Goal: Task Accomplishment & Management: Manage account settings

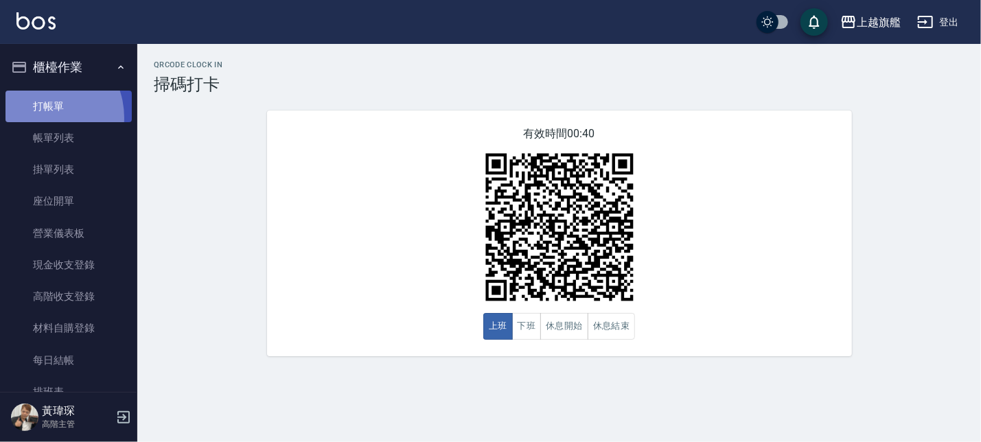
click at [37, 117] on link "打帳單" at bounding box center [68, 107] width 126 height 32
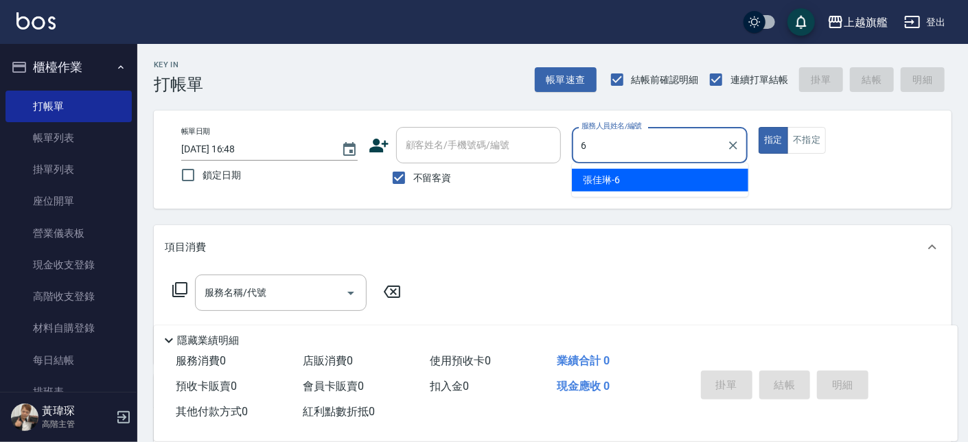
type input "[PERSON_NAME]-6"
type button "true"
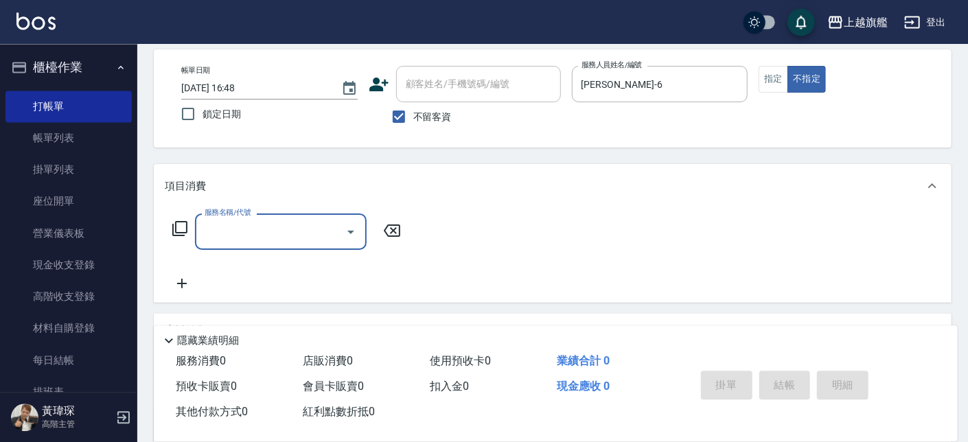
scroll to position [78, 0]
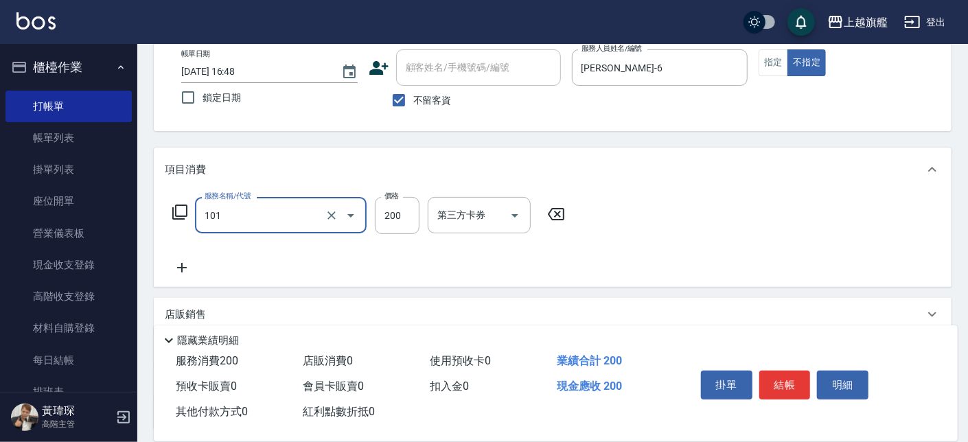
type input "一般洗(101)"
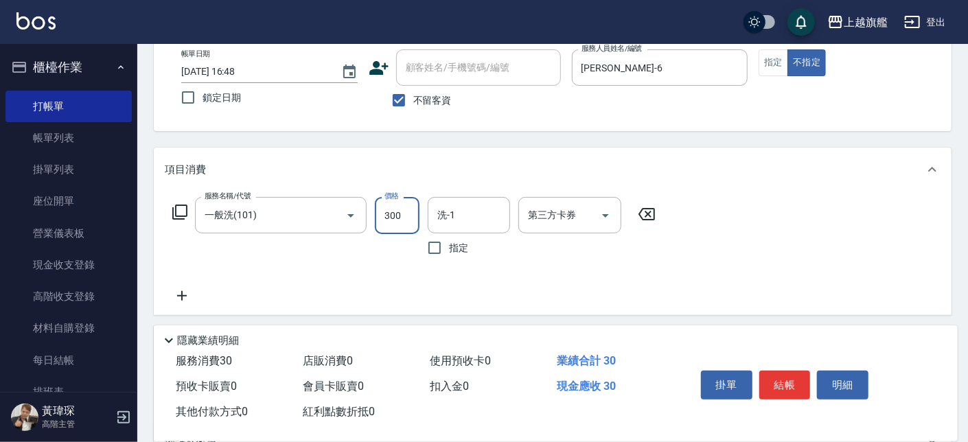
type input "300"
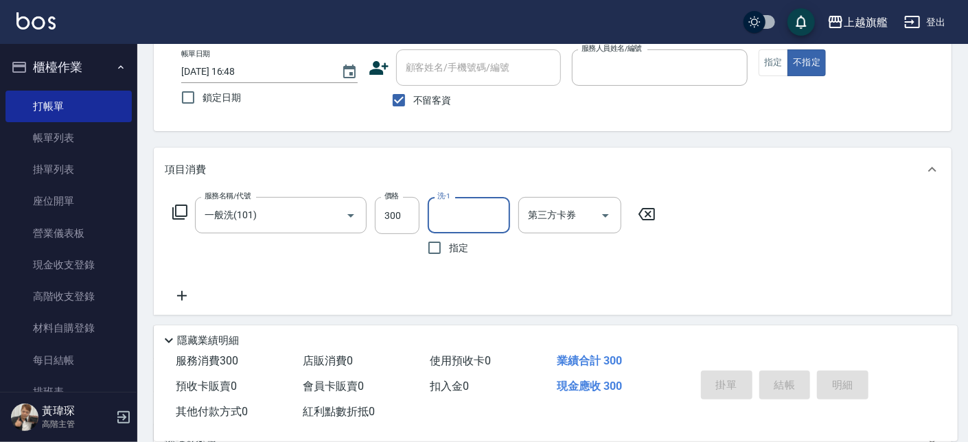
type input "7"
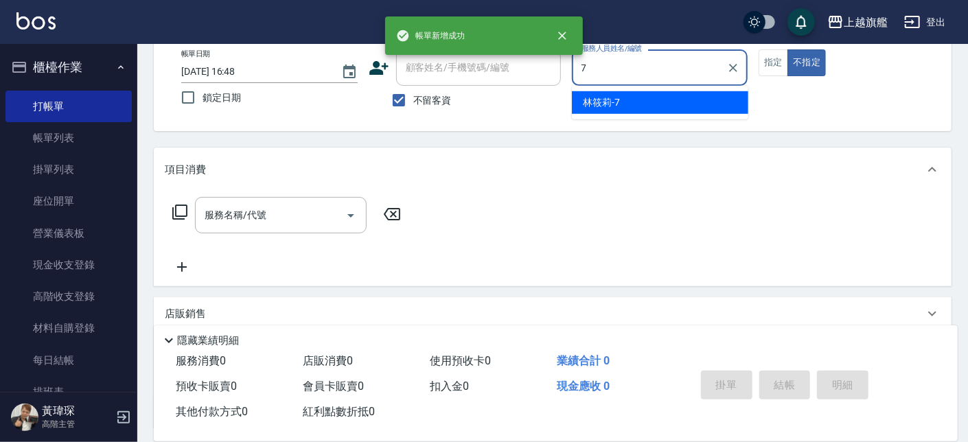
type input "[PERSON_NAME]-7"
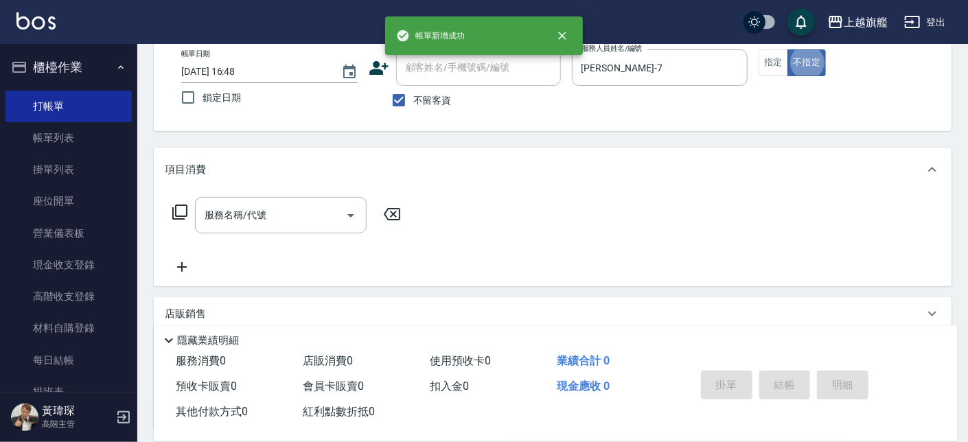
type button "false"
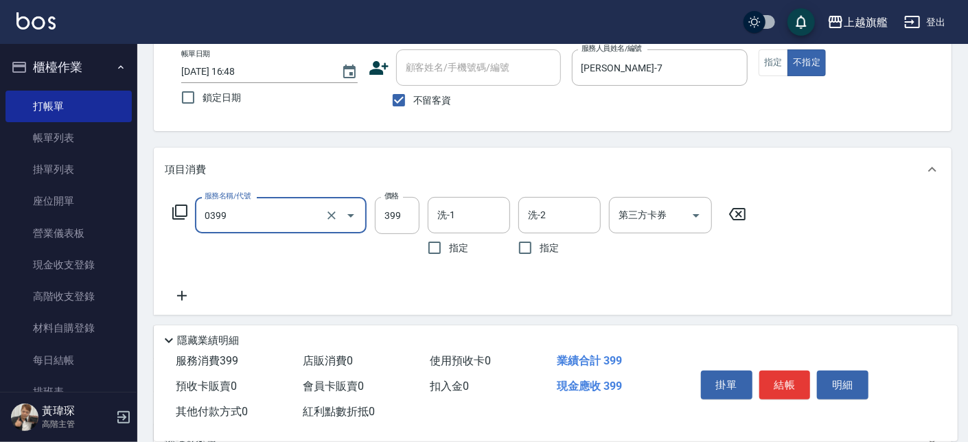
type input "海鹽SPA(0399)"
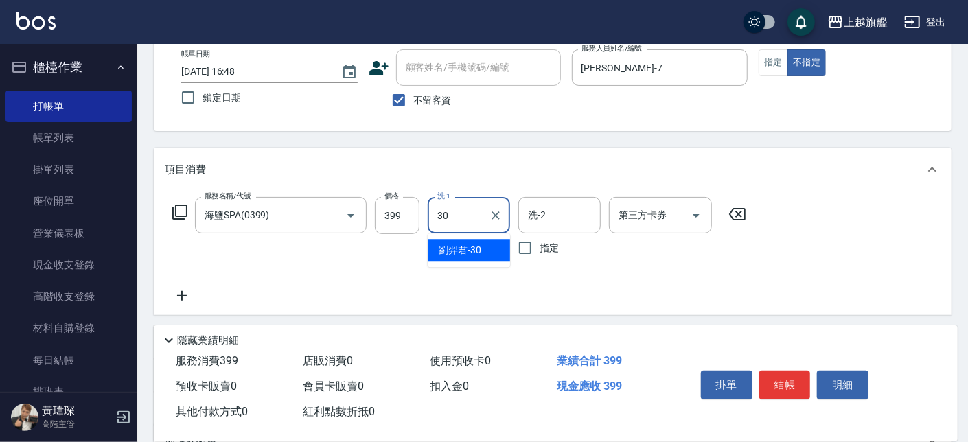
type input "[PERSON_NAME]-30"
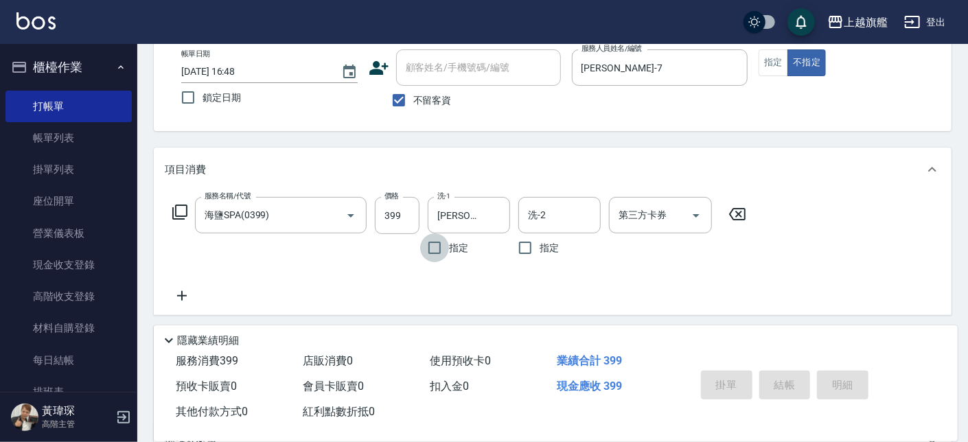
type input "[DATE] 16:49"
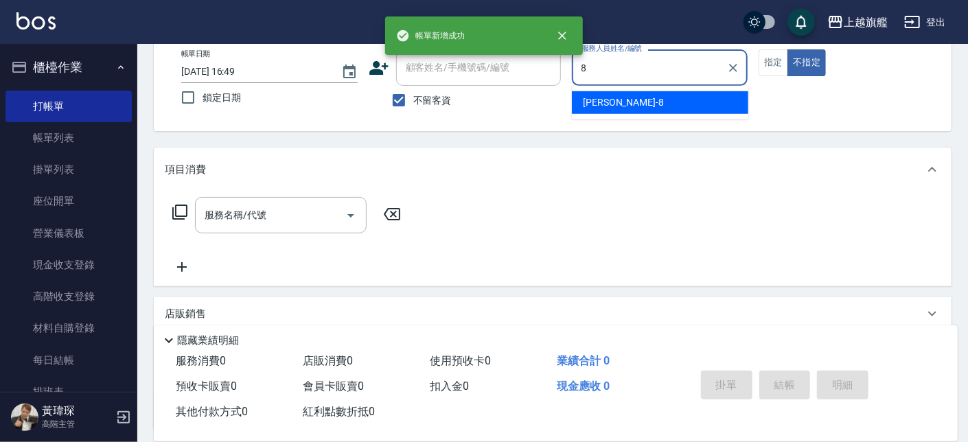
type input "[PERSON_NAME]-8"
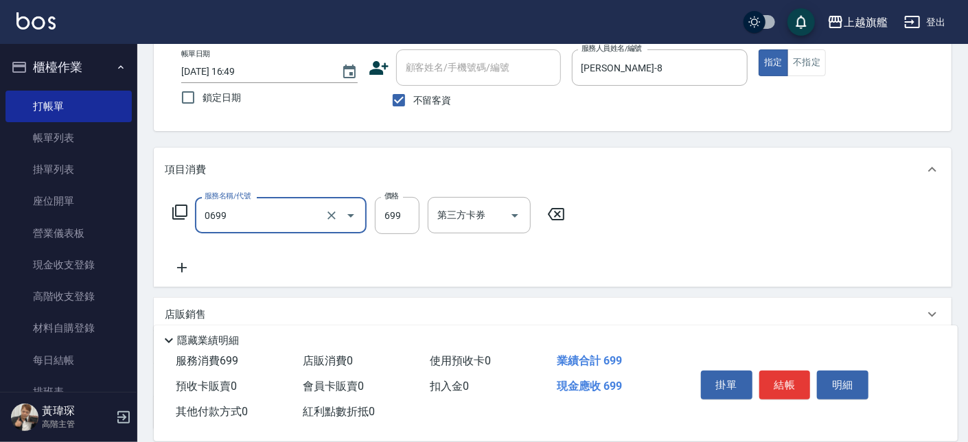
type input "精油SPA(0699)"
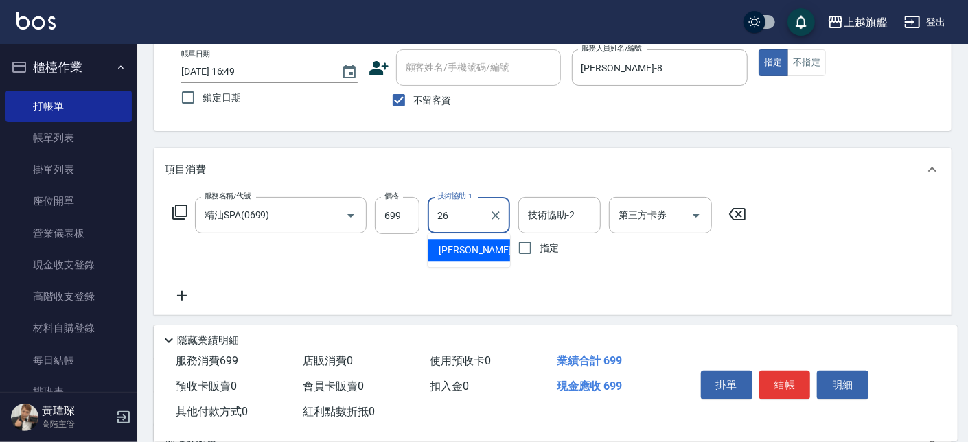
type input "[PERSON_NAME]-26"
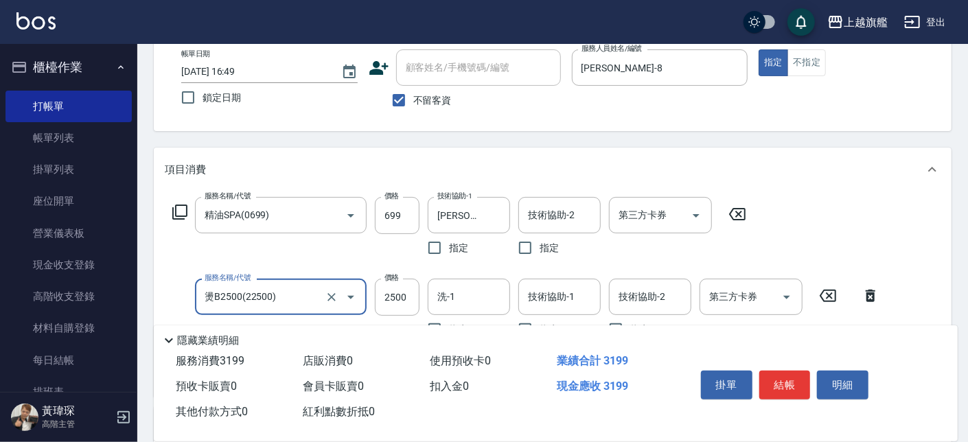
type input "燙B2500(22500)"
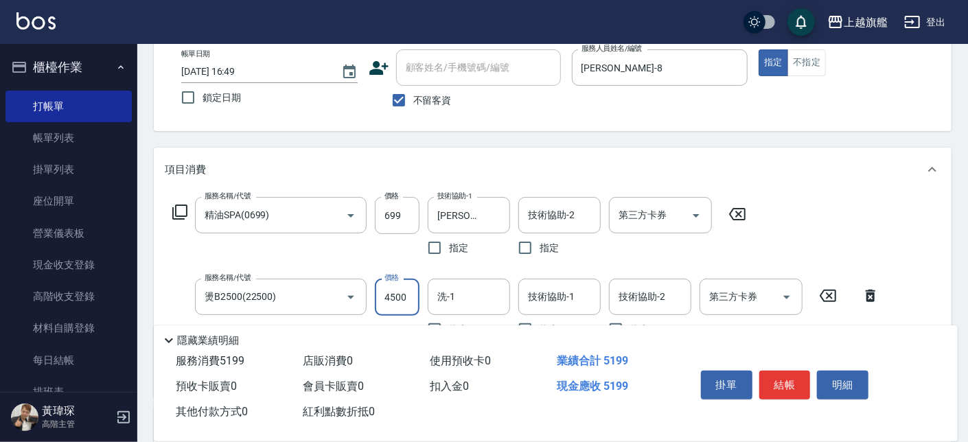
type input "4500"
type input "[PERSON_NAME]-26"
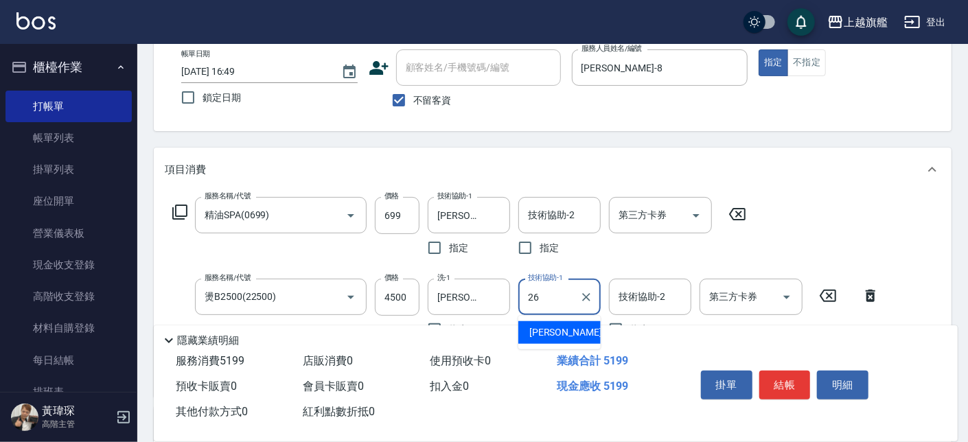
type input "[PERSON_NAME]-26"
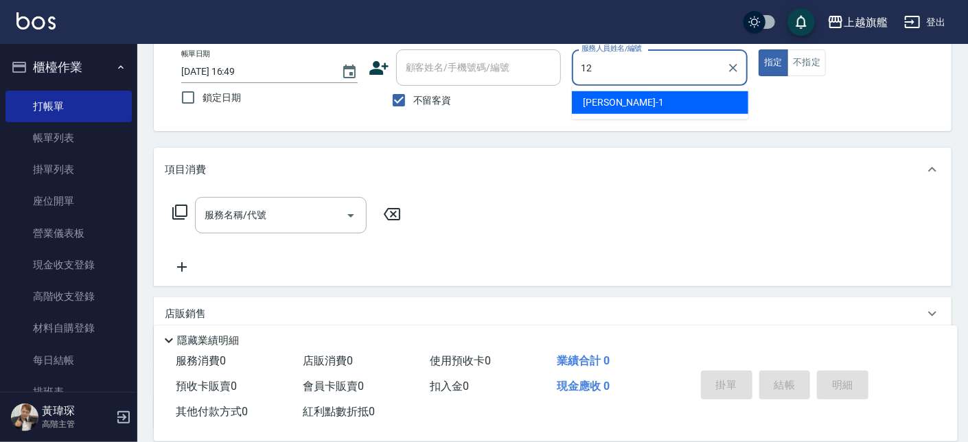
type input "[PERSON_NAME]-12"
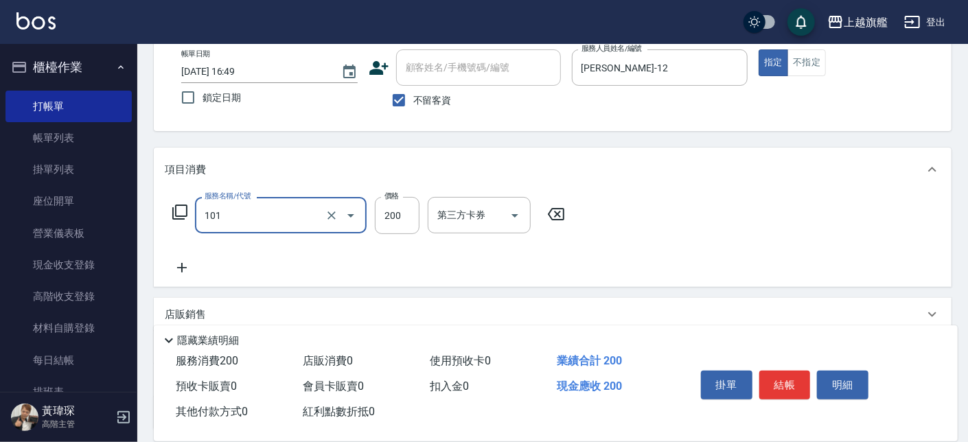
type input "一般洗(101)"
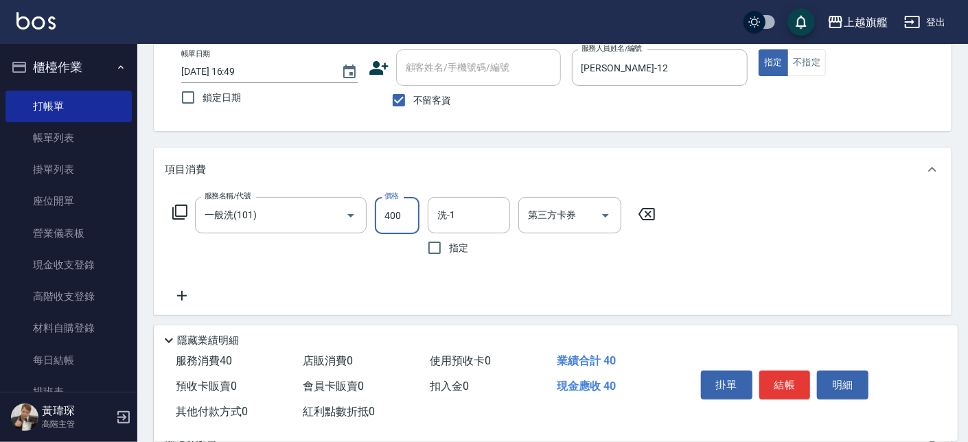
type input "400"
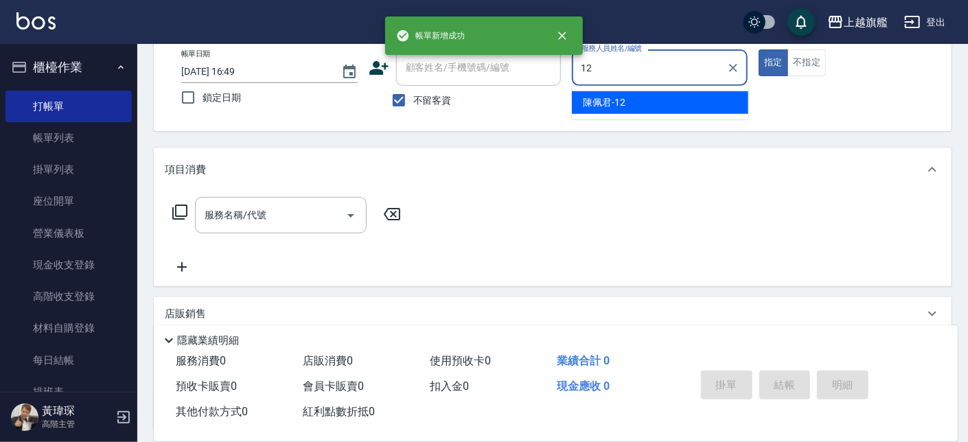
type input "[PERSON_NAME]-12"
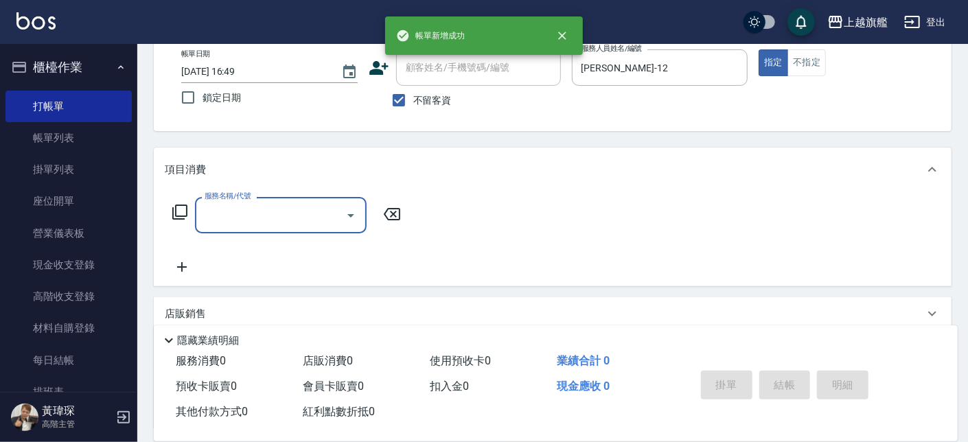
type input "1"
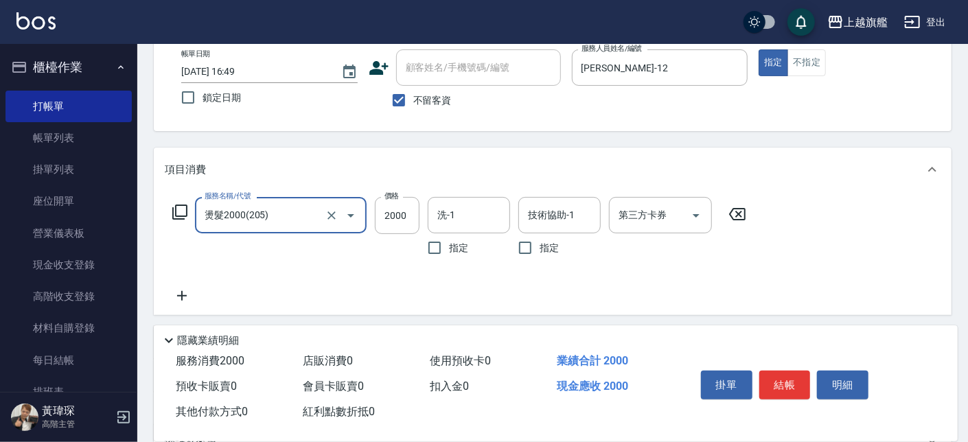
type input "燙髮2000(205)"
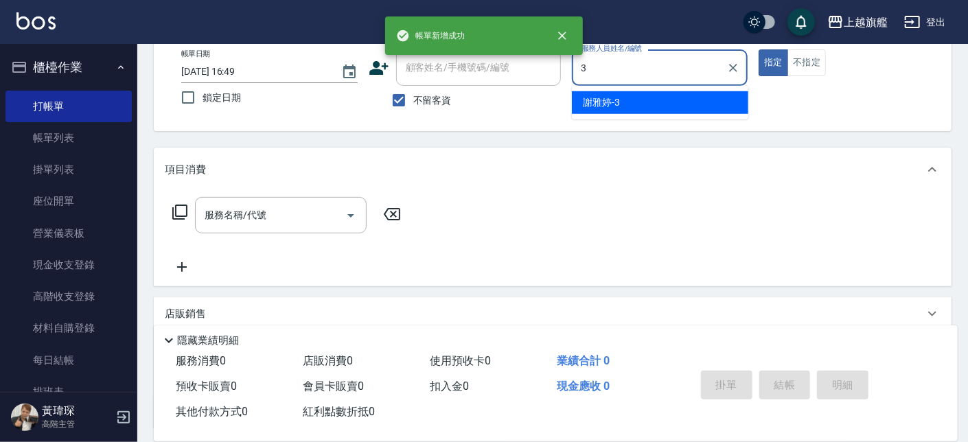
type input "[PERSON_NAME]-3"
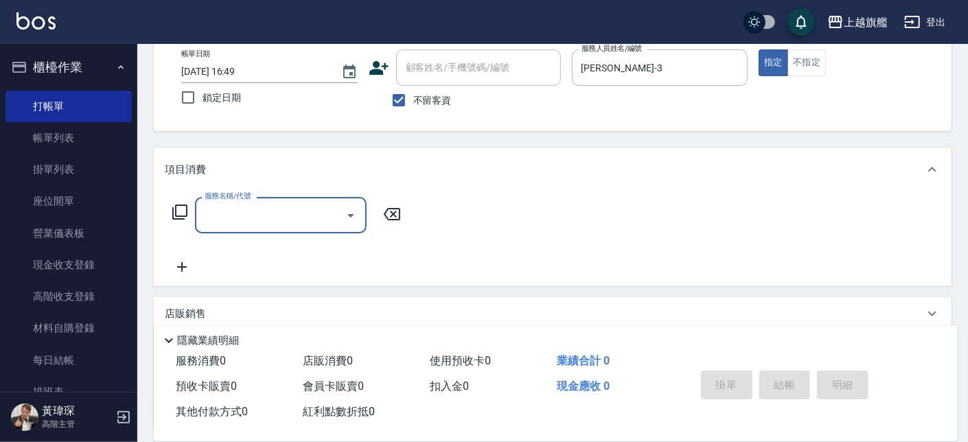
click at [428, 108] on label "不留客資" at bounding box center [417, 100] width 67 height 29
click at [413, 108] on input "不留客資" at bounding box center [398, 100] width 29 height 29
checkbox input "false"
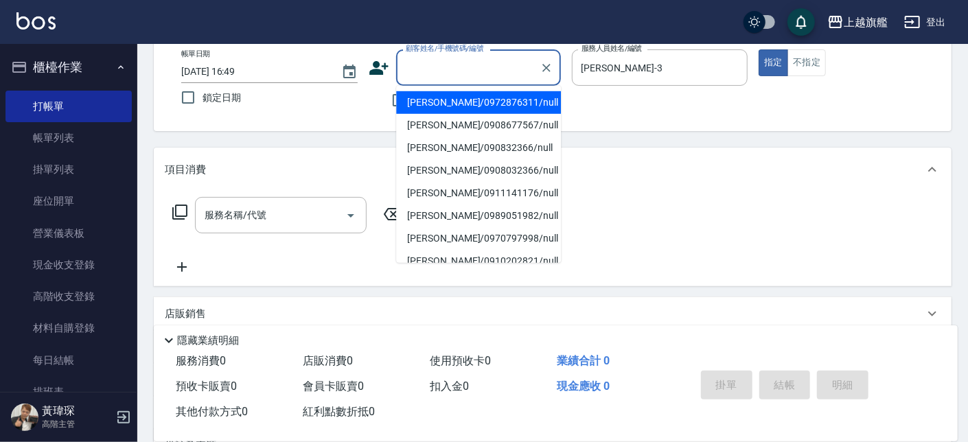
click at [449, 73] on input "顧客姓名/手機號碼/編號" at bounding box center [468, 68] width 132 height 24
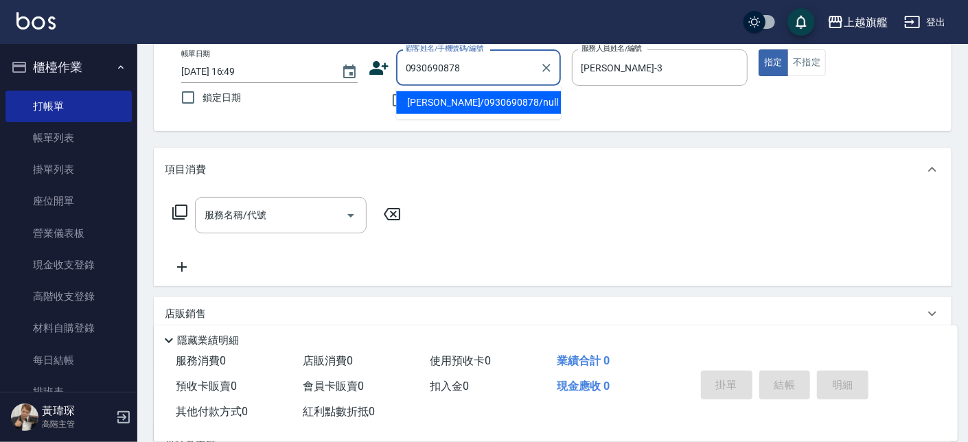
type input "[PERSON_NAME]/0930690878/null"
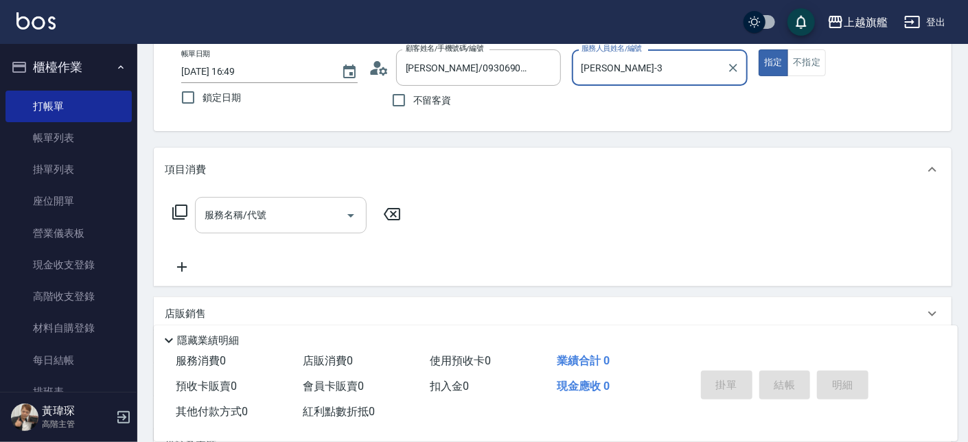
click at [270, 218] on input "服務名稱/代號" at bounding box center [270, 215] width 139 height 24
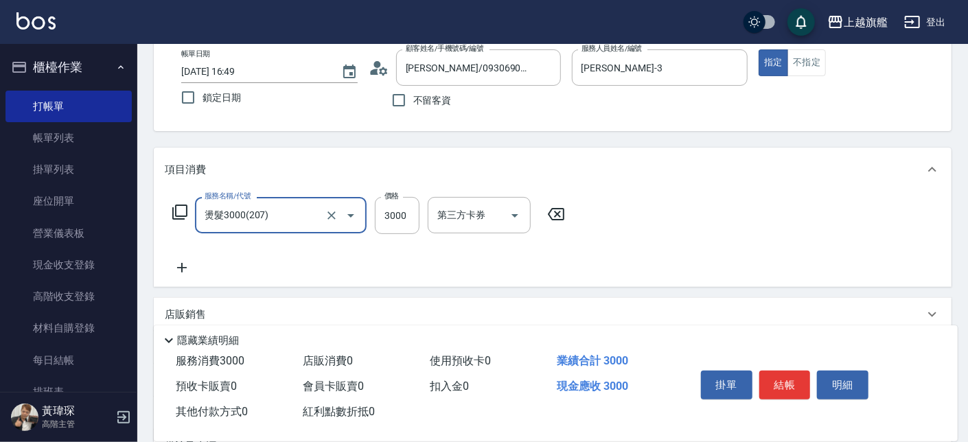
type input "燙髮3000(207)"
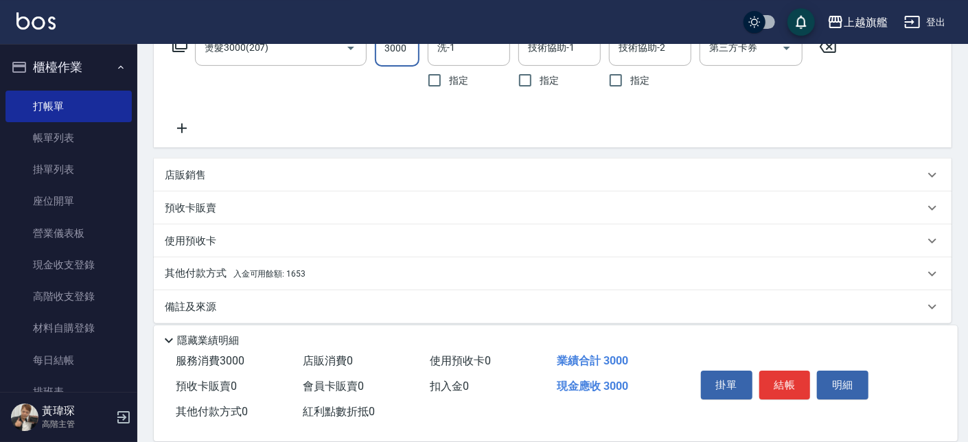
scroll to position [257, 0]
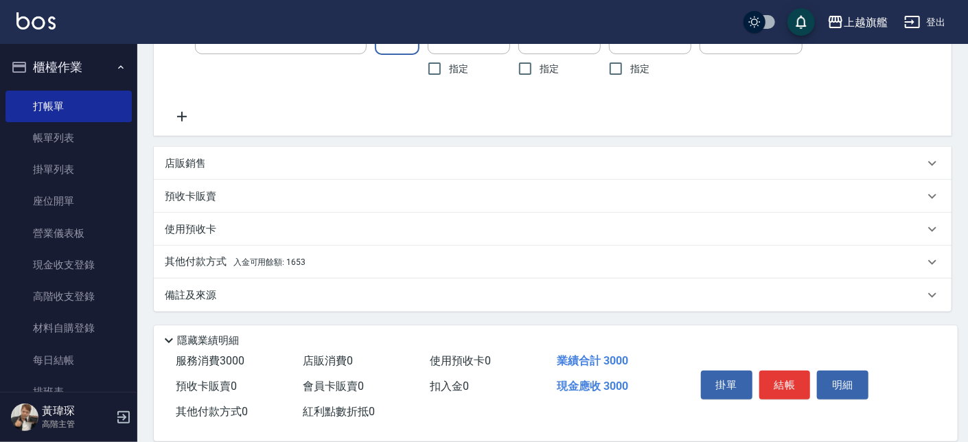
click at [288, 263] on span "入金可用餘額: 1653" at bounding box center [269, 262] width 72 height 10
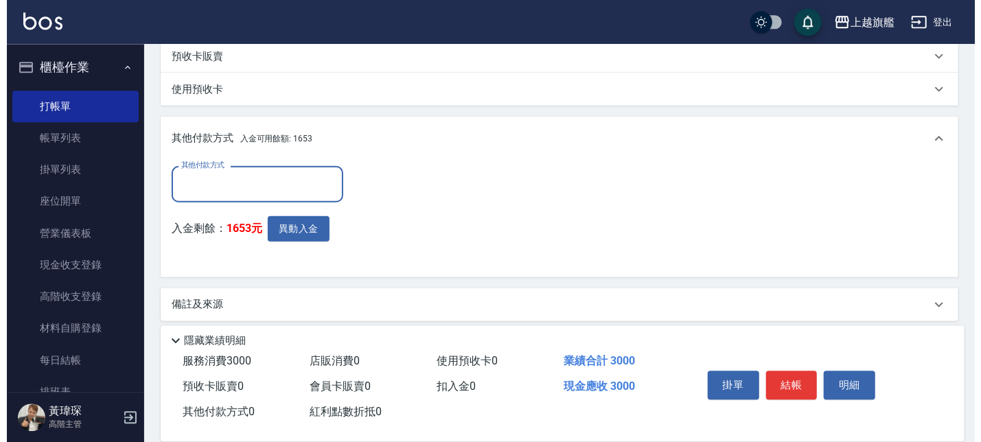
scroll to position [406, 0]
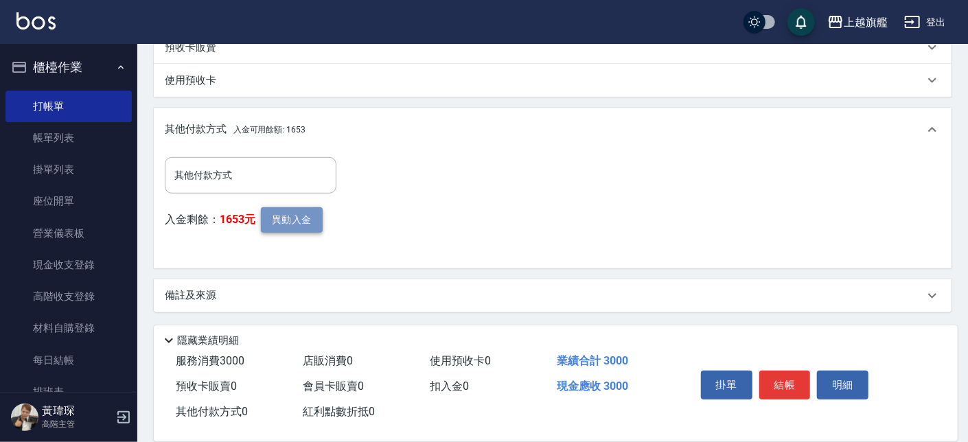
click at [304, 222] on button "異動入金" at bounding box center [292, 219] width 62 height 25
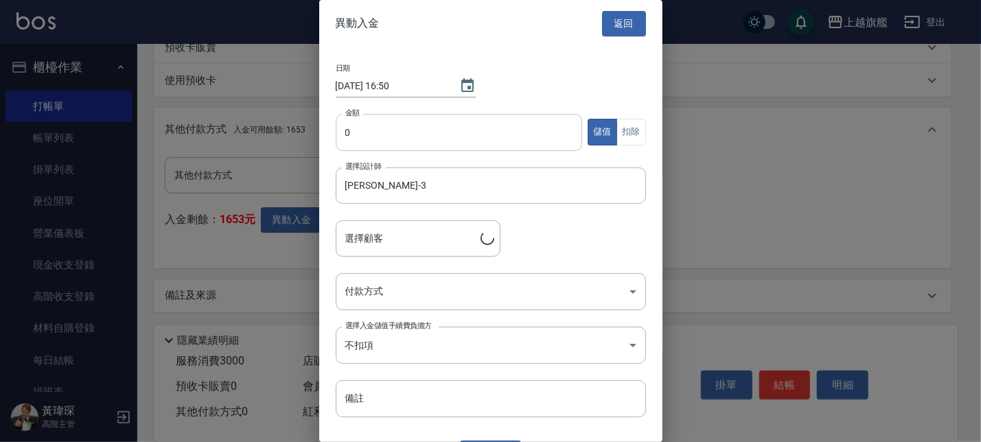
type input "[PERSON_NAME]/0930690878"
click at [422, 130] on input "0" at bounding box center [459, 132] width 247 height 37
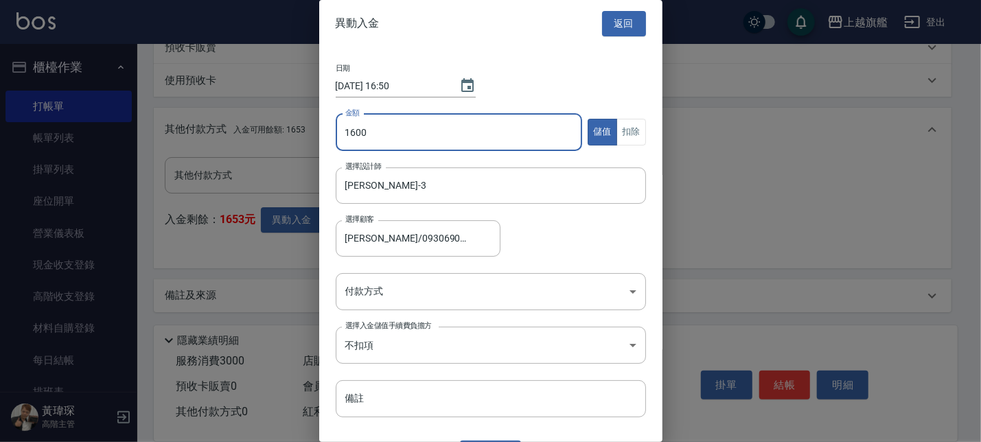
type input "1600"
click at [633, 132] on div "日期 [DATE] 16:50 金額 1600 金額 儲值 扣除 選擇設計師 [PERSON_NAME]-3 選擇設計師 選擇顧客 [PERSON_NAME]…" at bounding box center [490, 240] width 343 height 387
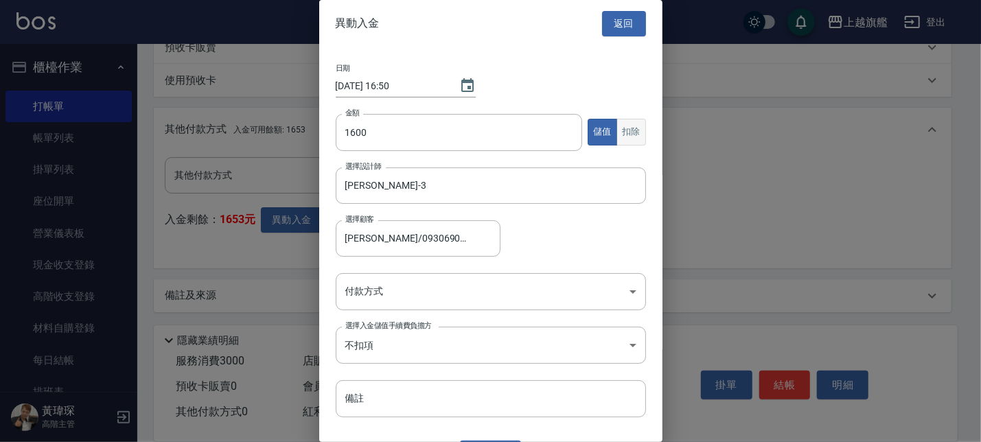
click at [623, 130] on button "扣除" at bounding box center [631, 132] width 30 height 27
click at [421, 287] on body "上越旗艦 登出 櫃檯作業 打帳單 帳單列表 掛單列表 座位開單 營業儀表板 現金收支登錄 高階收支登錄 材料自購登錄 每日結帳 排班表 現場電腦打卡 掃碼打卡…" at bounding box center [490, 18] width 981 height 848
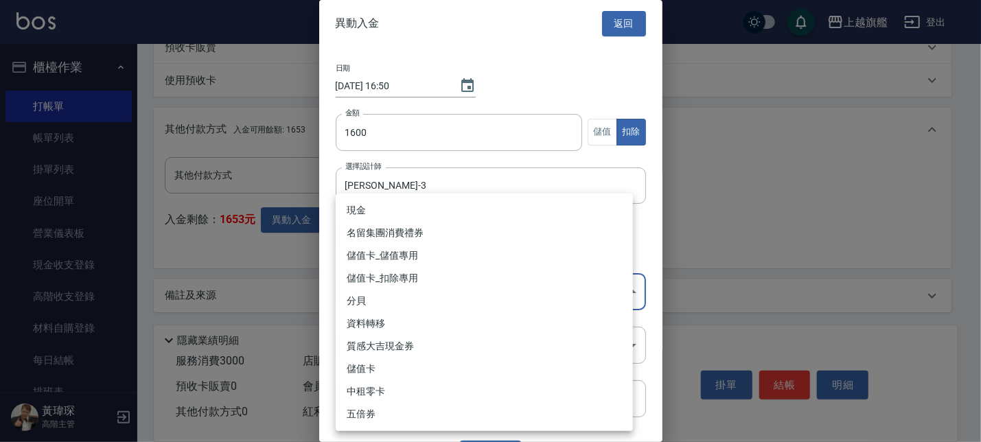
click at [415, 279] on li "儲值卡_扣除專用" at bounding box center [484, 278] width 297 height 23
type input "儲值卡_扣除專用"
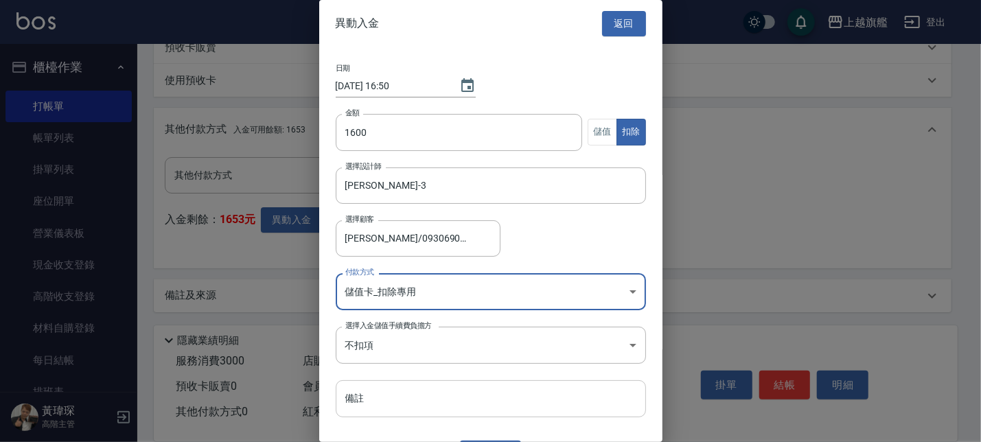
scroll to position [30, 0]
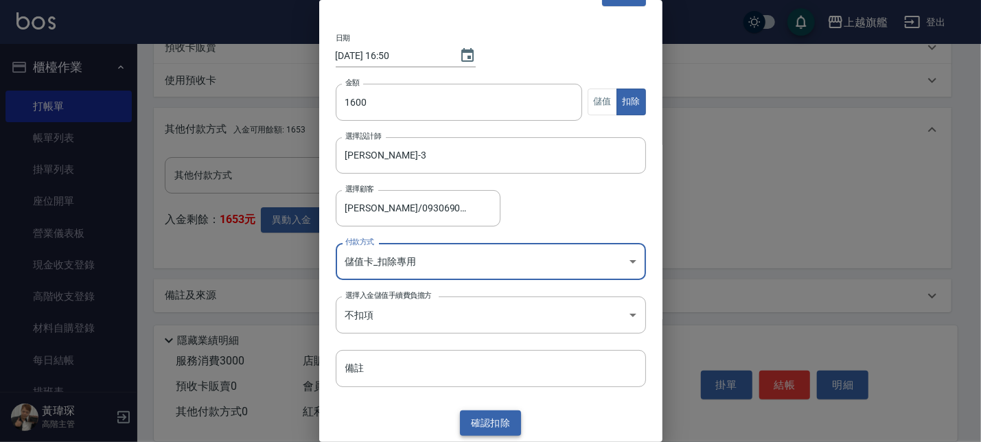
click at [486, 418] on button "確認 扣除" at bounding box center [491, 422] width 62 height 25
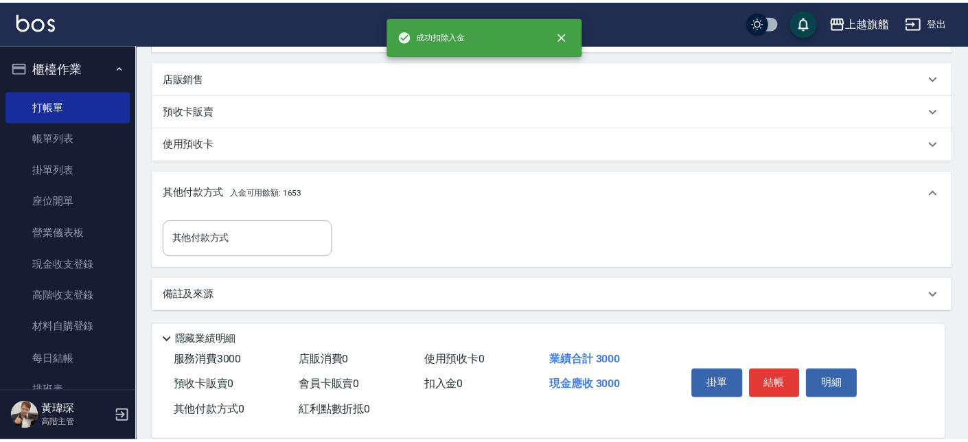
scroll to position [342, 0]
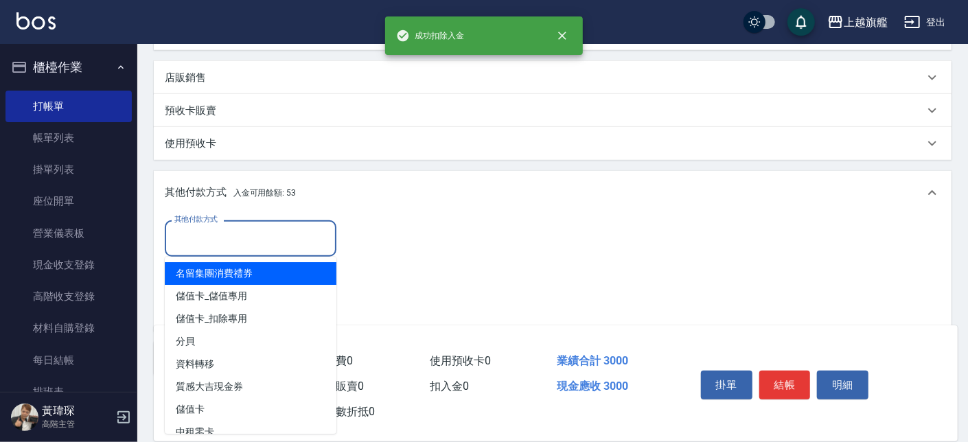
click at [237, 232] on input "其他付款方式" at bounding box center [250, 238] width 159 height 24
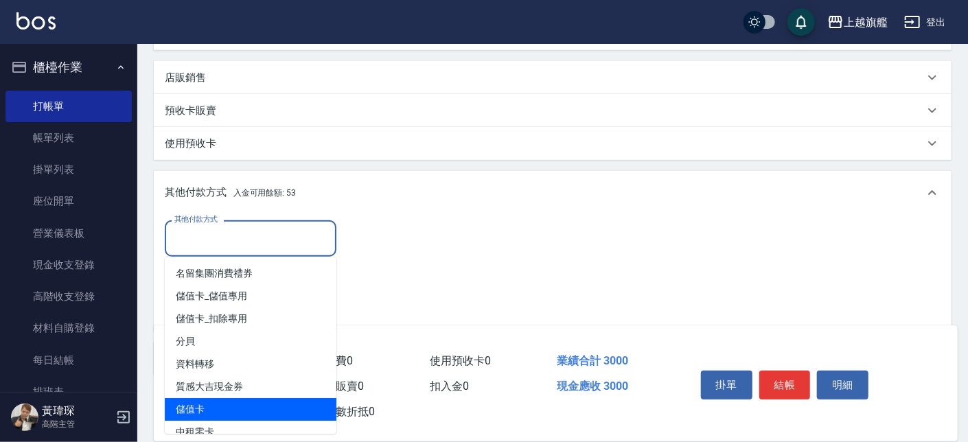
click at [202, 409] on span "儲值卡" at bounding box center [251, 409] width 172 height 23
type input "儲值卡"
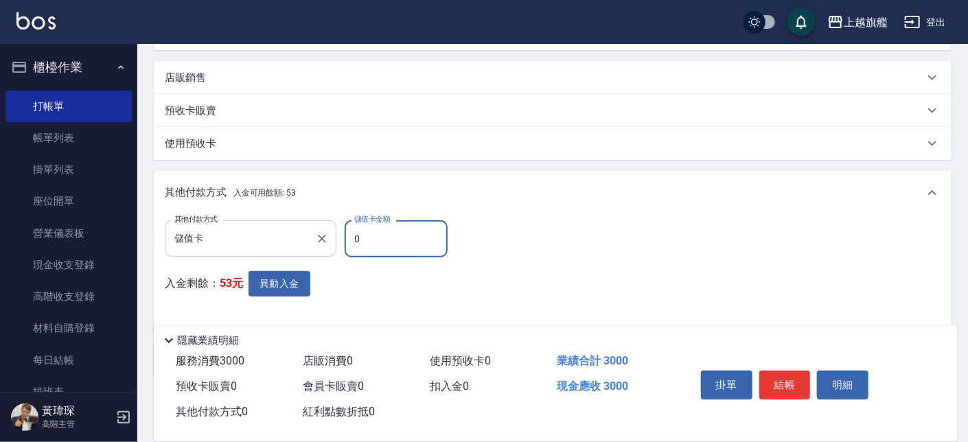
drag, startPoint x: 371, startPoint y: 242, endPoint x: 306, endPoint y: 237, distance: 64.7
click at [345, 238] on input "0" at bounding box center [396, 238] width 103 height 37
type input "1600"
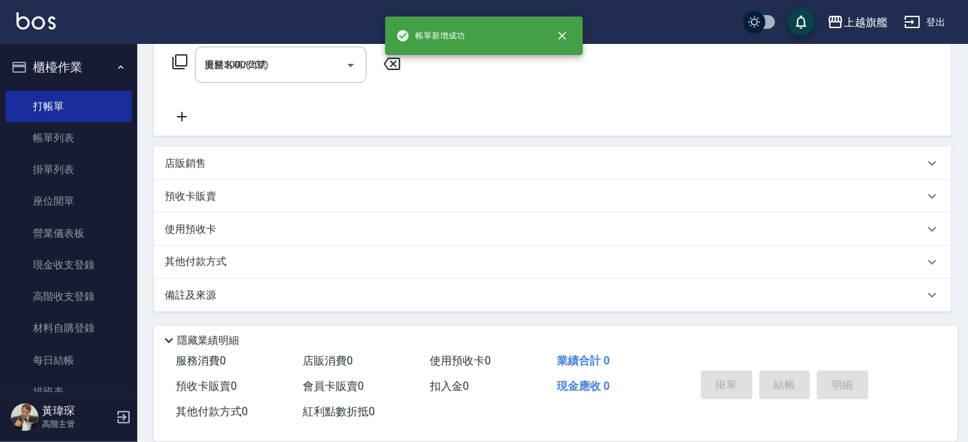
type input "[DATE] 16:50"
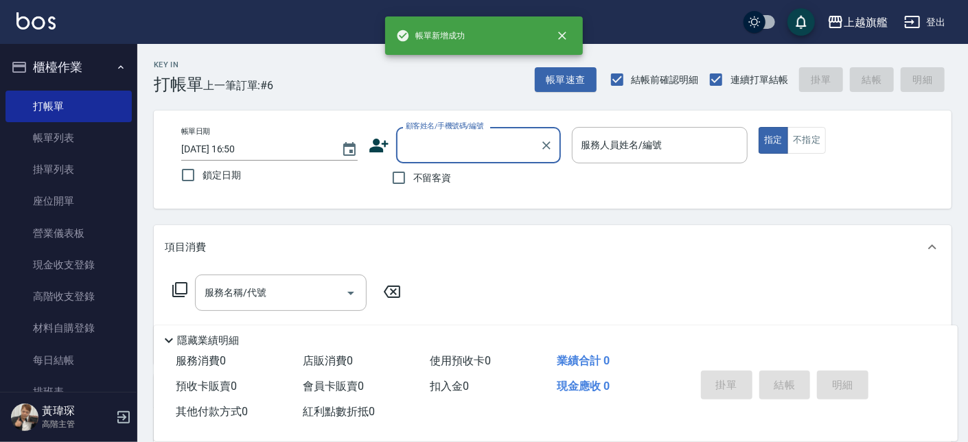
click at [434, 176] on span "不留客資" at bounding box center [432, 178] width 38 height 14
click at [413, 176] on input "不留客資" at bounding box center [398, 177] width 29 height 29
checkbox input "true"
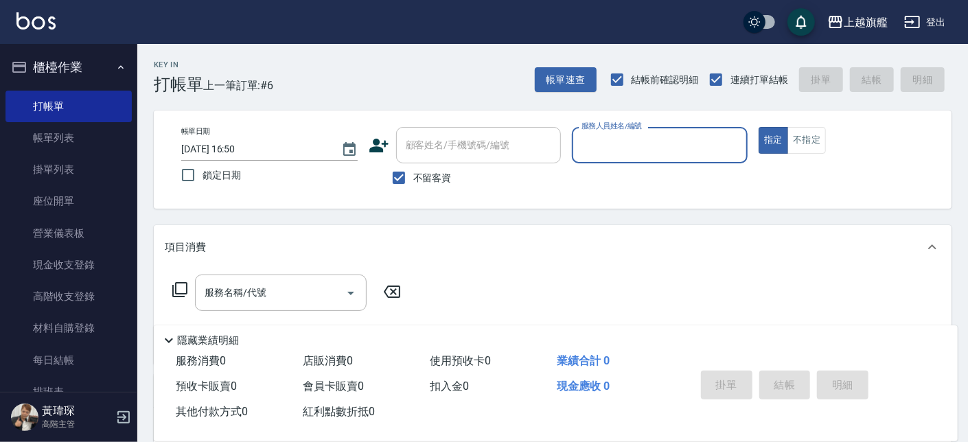
type input "[PERSON_NAME]/0963757231/"
click at [758, 127] on button "指定" at bounding box center [773, 140] width 30 height 27
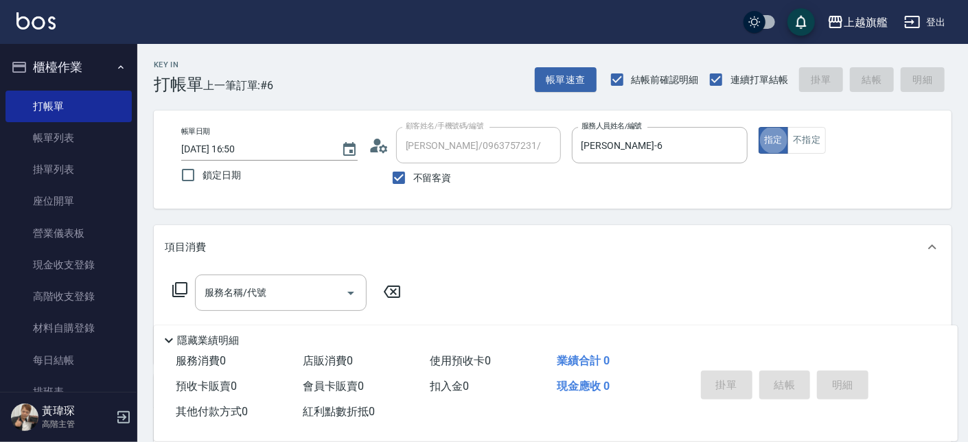
click at [460, 150] on div "帳單日期 [DATE] 16:50 鎖定日期 顧客姓名/手機號碼/編號 [PERSON_NAME]/0963757231/ 顧客姓名/手機號碼/編號 不留客資…" at bounding box center [552, 159] width 764 height 65
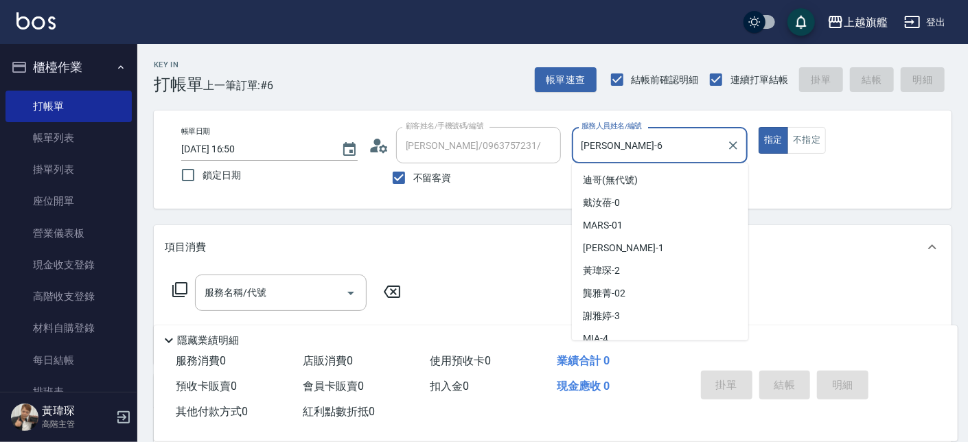
drag, startPoint x: 642, startPoint y: 145, endPoint x: 492, endPoint y: 119, distance: 152.7
click at [578, 133] on input "[PERSON_NAME]-6" at bounding box center [649, 145] width 143 height 24
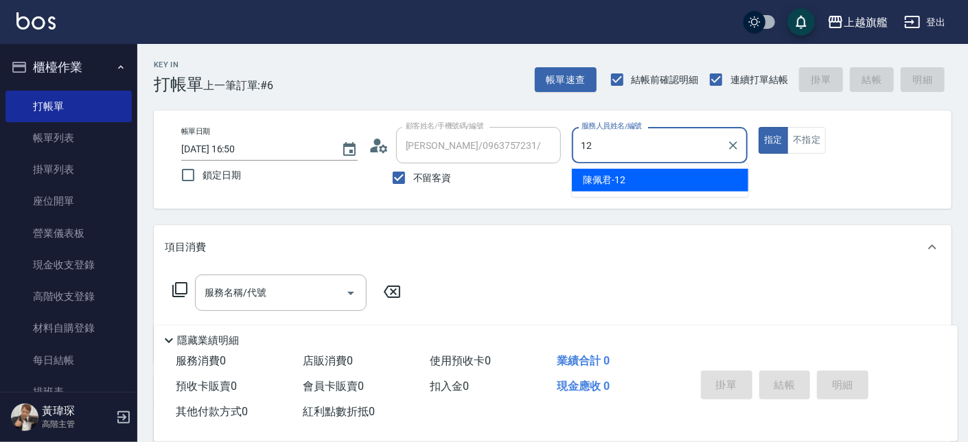
type input "[PERSON_NAME]-12"
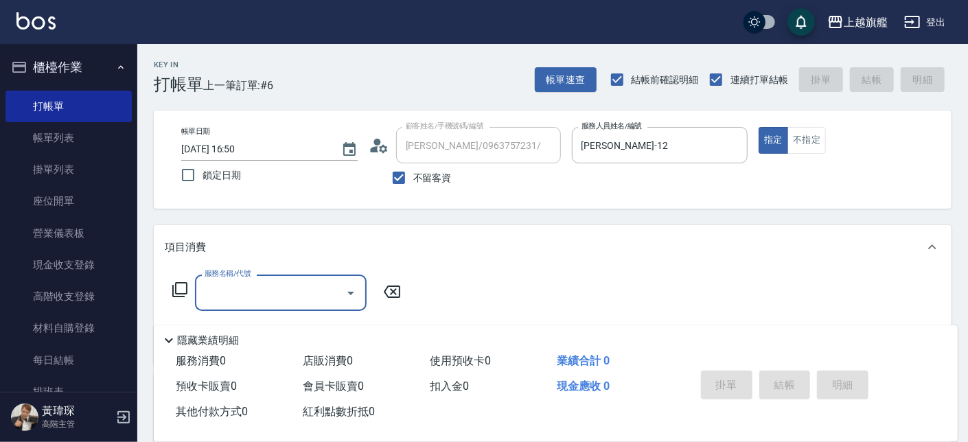
type input "1"
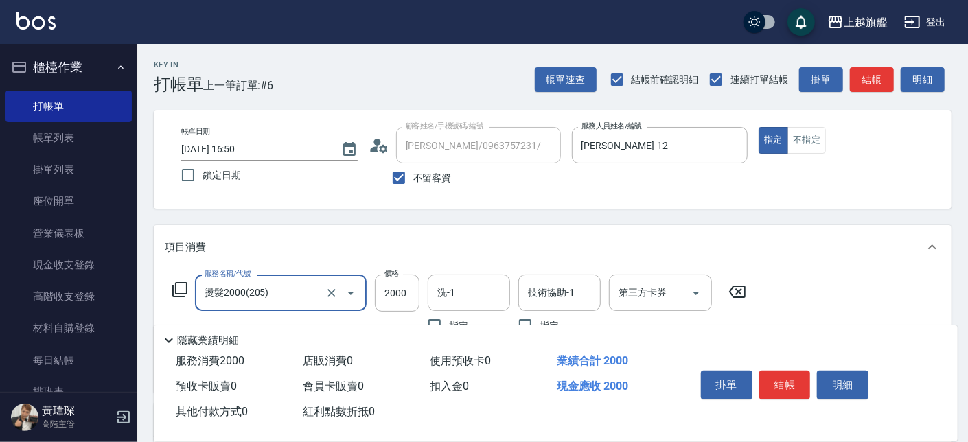
type input "燙髮2000(205)"
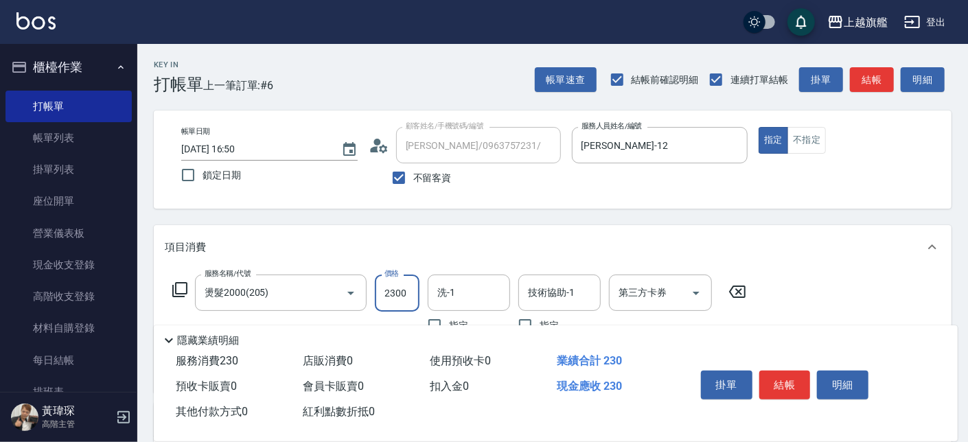
type input "2300"
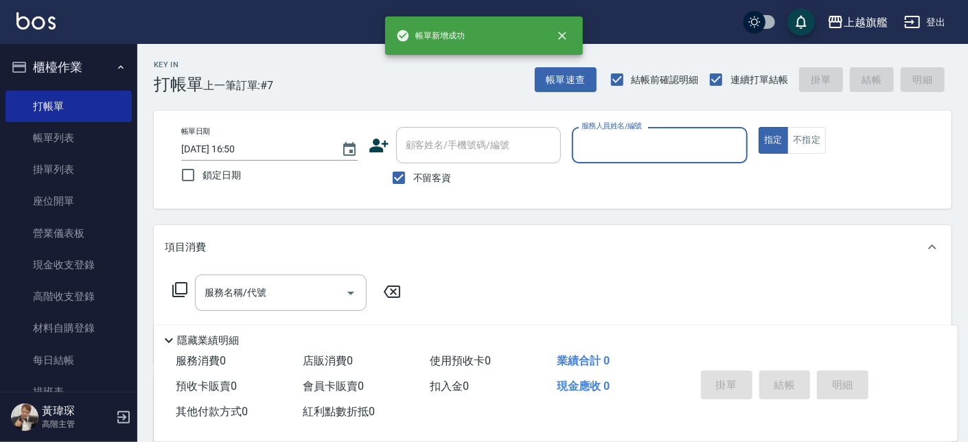
click at [87, 71] on button "櫃檯作業" at bounding box center [68, 67] width 126 height 36
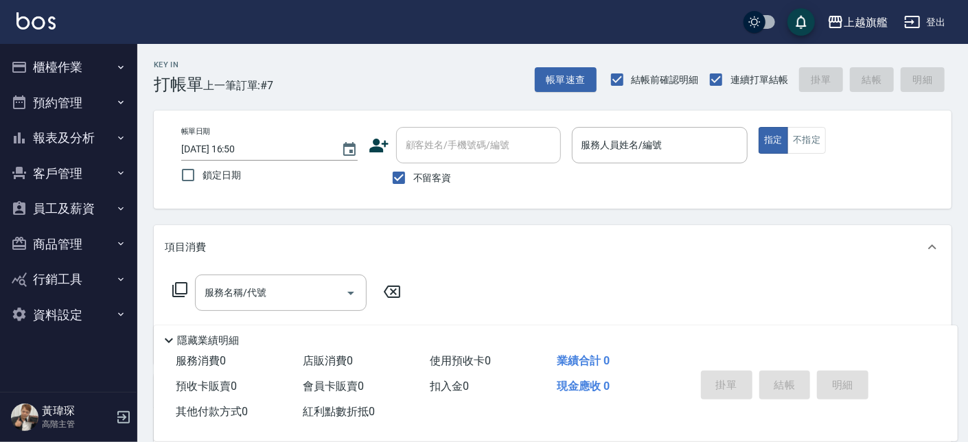
click at [67, 138] on button "報表及分析" at bounding box center [68, 138] width 126 height 36
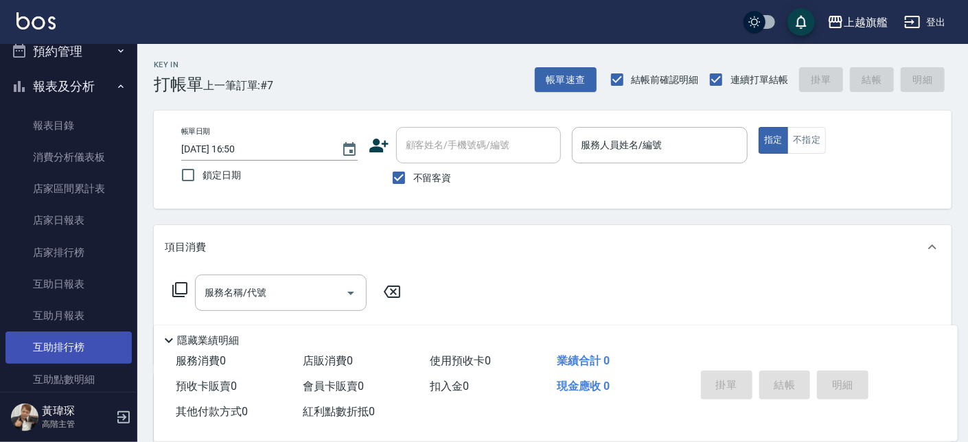
scroll to position [82, 0]
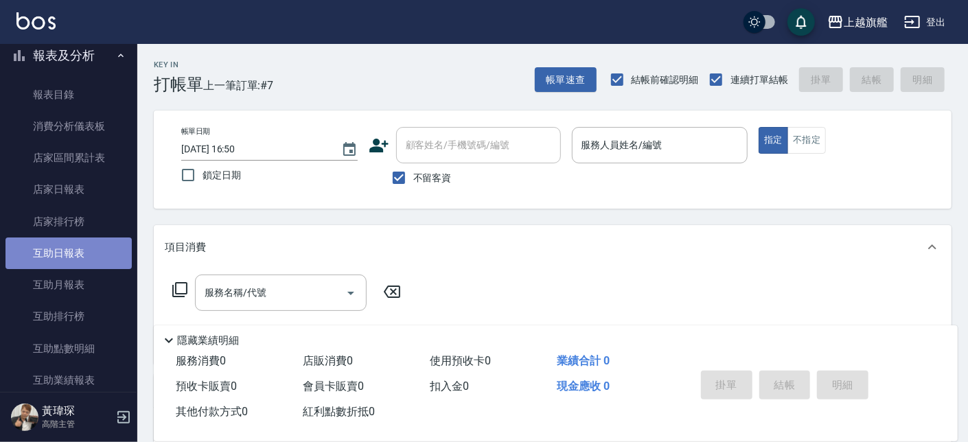
click at [85, 248] on link "互助日報表" at bounding box center [68, 253] width 126 height 32
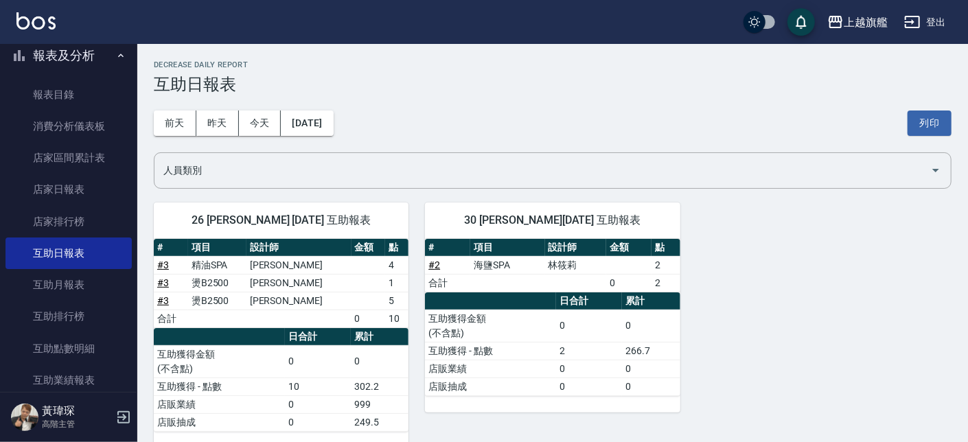
click at [164, 284] on link "# 3" at bounding box center [163, 282] width 12 height 11
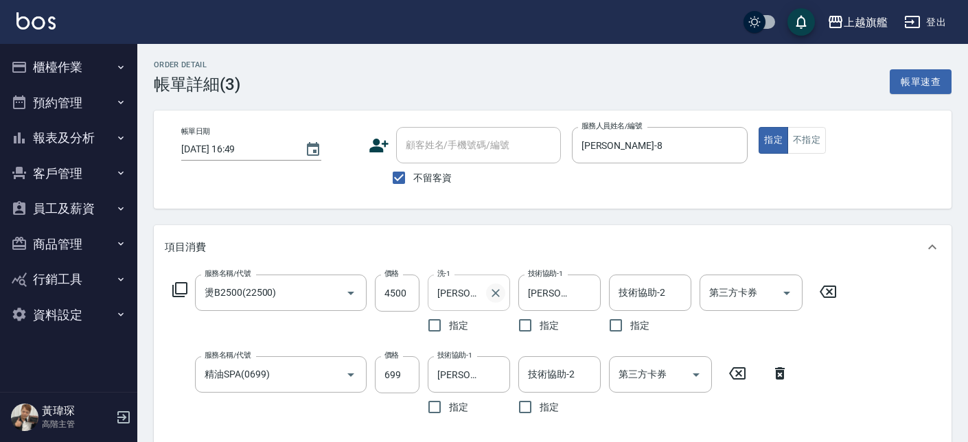
scroll to position [78, 0]
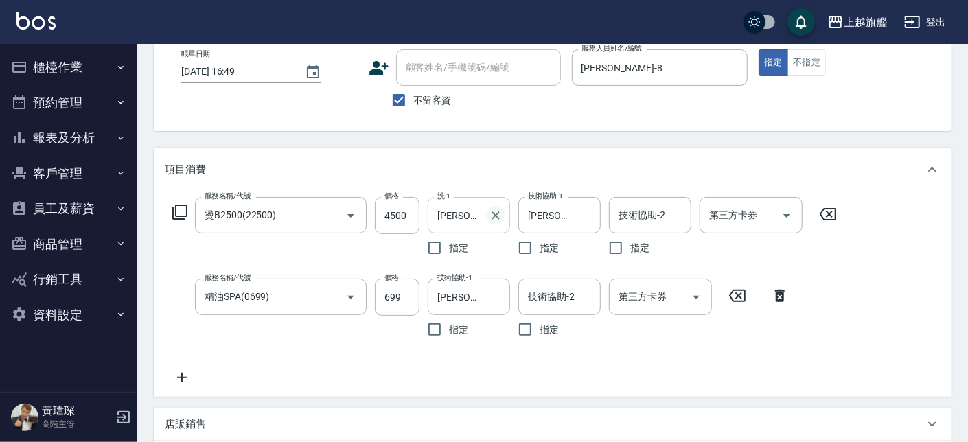
click at [500, 215] on icon "Clear" at bounding box center [496, 216] width 14 height 14
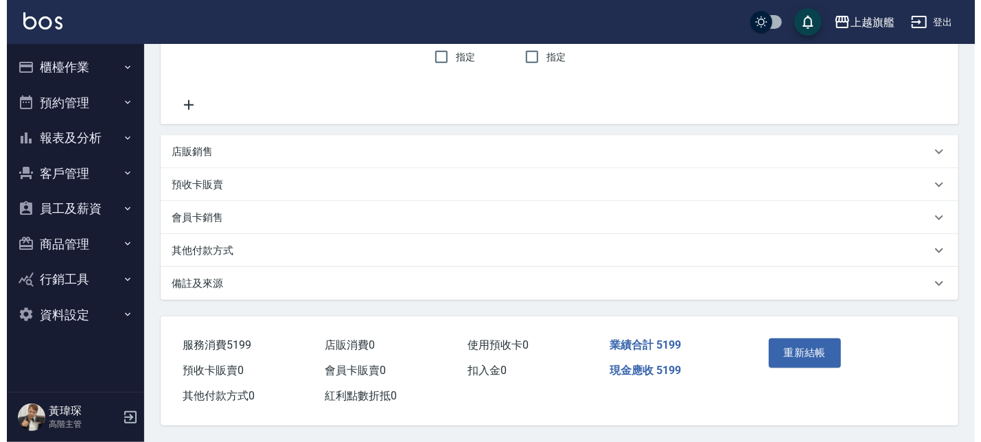
scroll to position [355, 0]
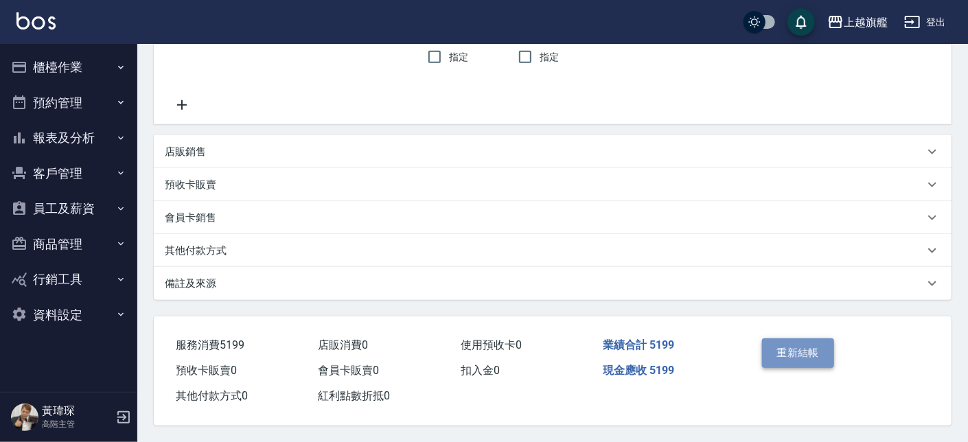
click at [801, 343] on button "重新結帳" at bounding box center [798, 352] width 73 height 29
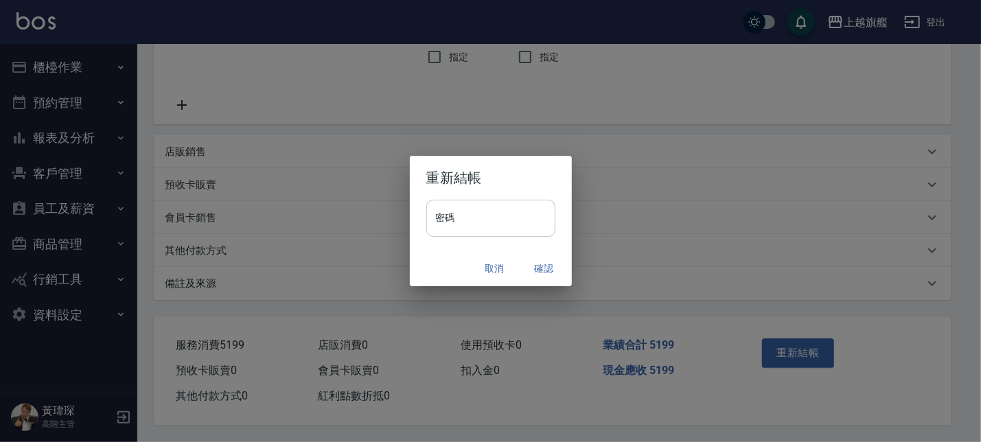
click at [498, 216] on input "密碼" at bounding box center [490, 218] width 129 height 37
type input "*******"
click at [550, 272] on button "確認" at bounding box center [544, 268] width 44 height 25
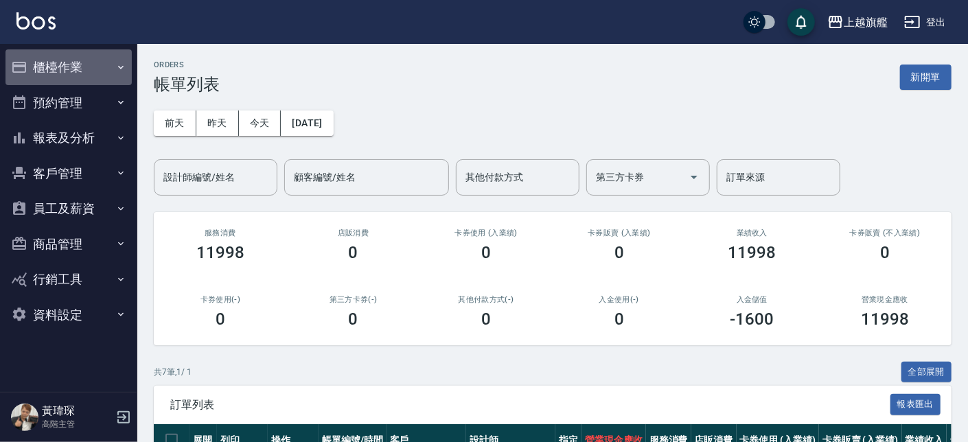
click at [57, 65] on button "櫃檯作業" at bounding box center [68, 67] width 126 height 36
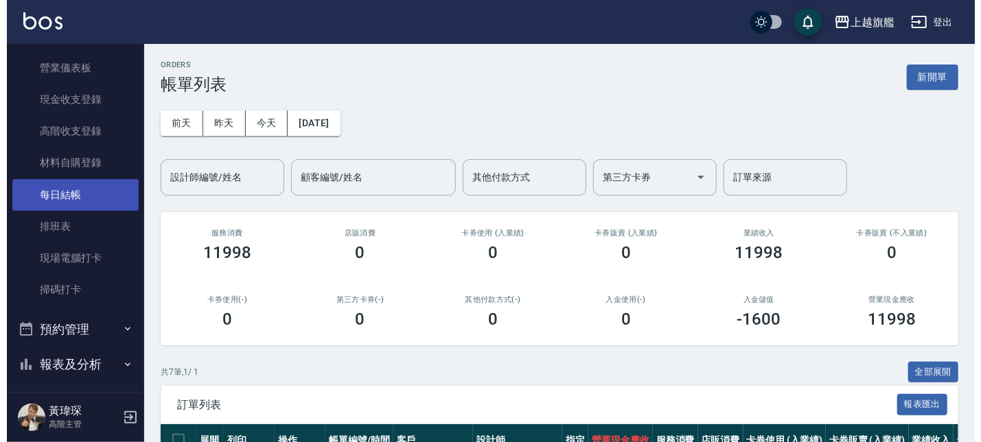
scroll to position [248, 0]
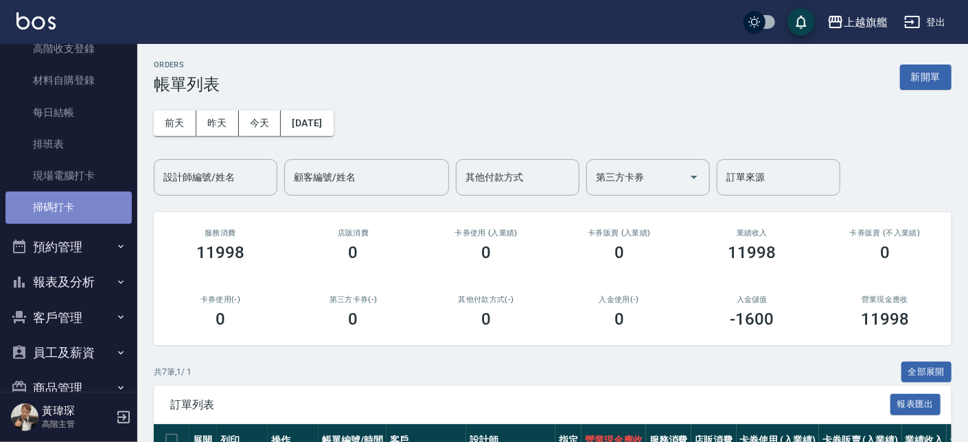
click at [72, 215] on link "掃碼打卡" at bounding box center [68, 207] width 126 height 32
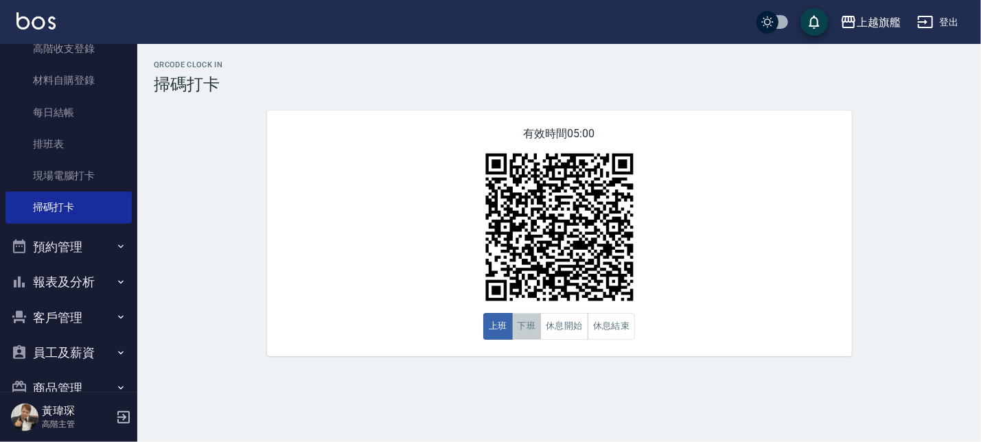
click at [519, 323] on button "下班" at bounding box center [527, 326] width 30 height 27
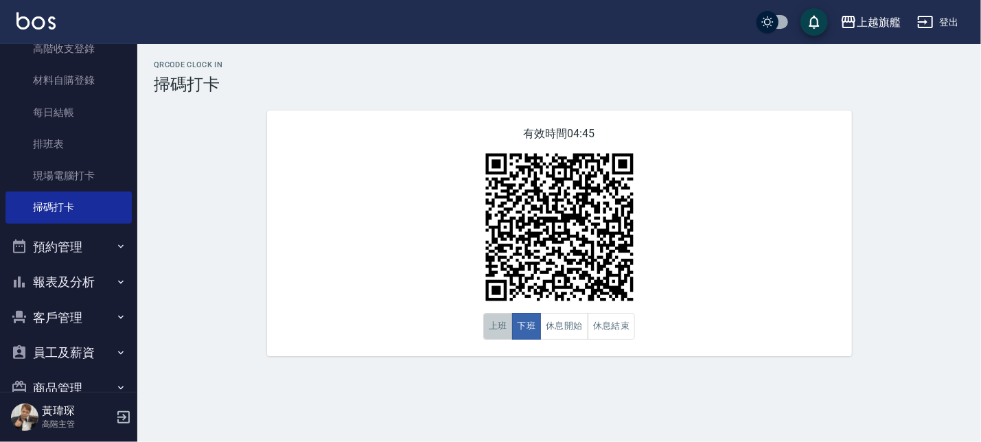
click at [500, 327] on button "上班" at bounding box center [498, 326] width 30 height 27
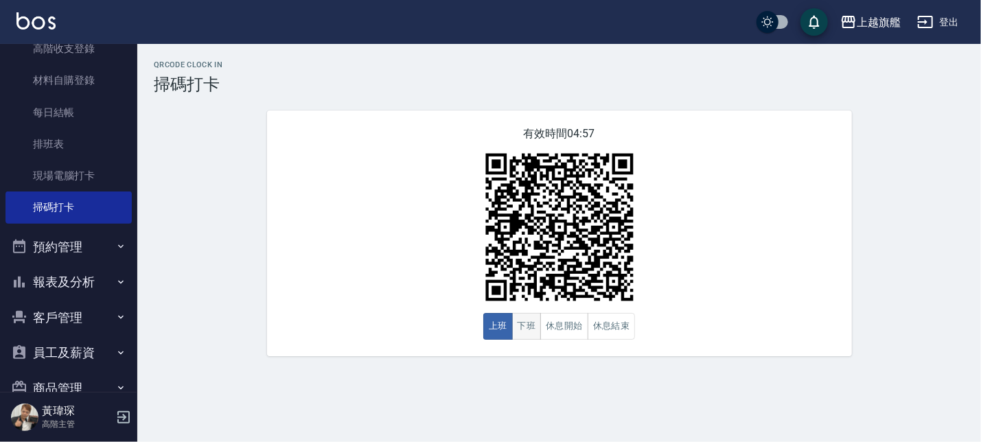
click at [530, 331] on button "下班" at bounding box center [527, 326] width 30 height 27
